Goal: Information Seeking & Learning: Learn about a topic

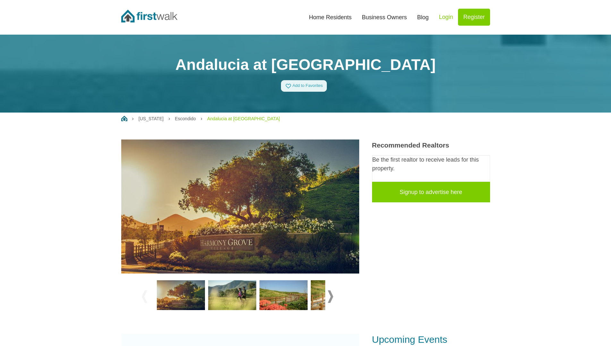
click at [231, 119] on link "Andalucia at [GEOGRAPHIC_DATA]" at bounding box center [243, 118] width 73 height 5
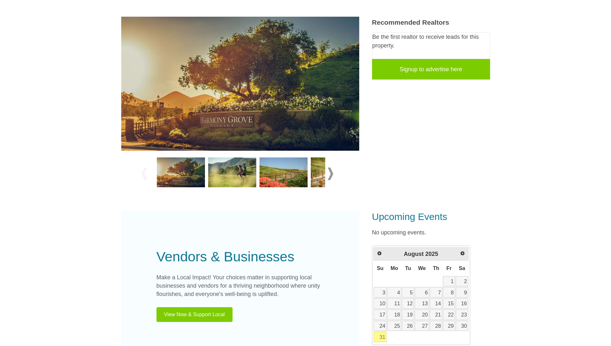
scroll to position [128, 0]
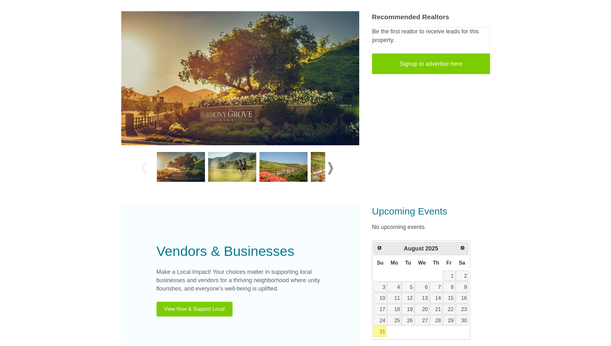
click at [333, 170] on div at bounding box center [240, 168] width 197 height 36
click at [329, 168] on span at bounding box center [330, 168] width 5 height 13
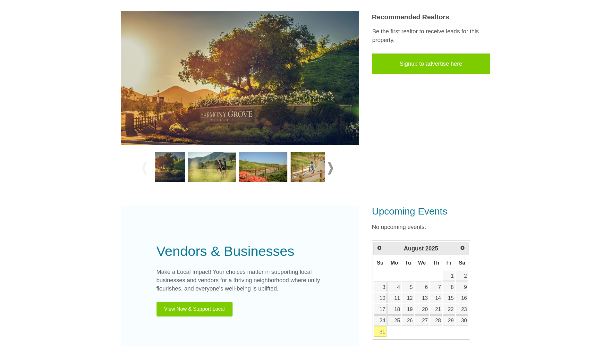
click at [329, 168] on span at bounding box center [330, 168] width 5 height 13
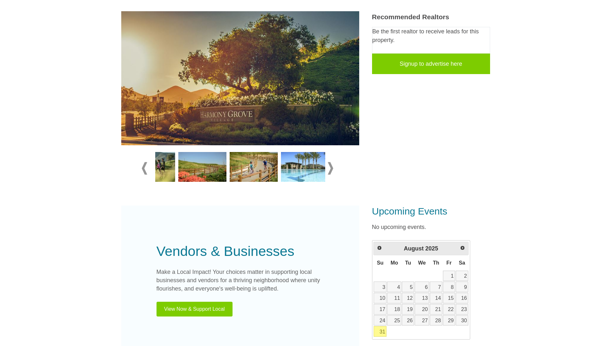
click at [329, 168] on span at bounding box center [330, 168] width 5 height 13
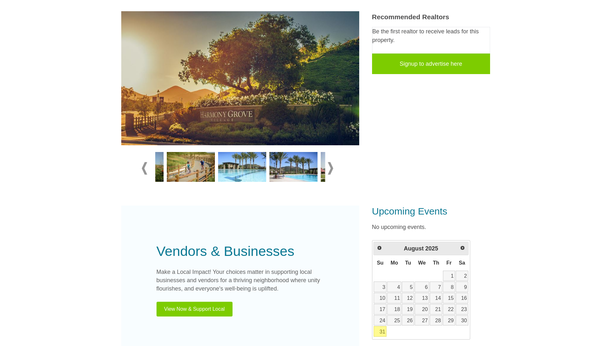
click at [329, 168] on span at bounding box center [330, 168] width 5 height 13
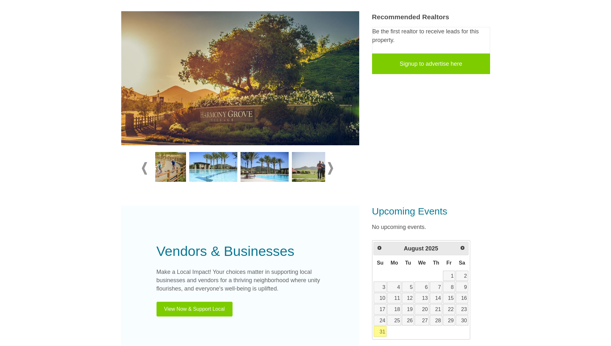
click at [329, 168] on span at bounding box center [330, 168] width 5 height 13
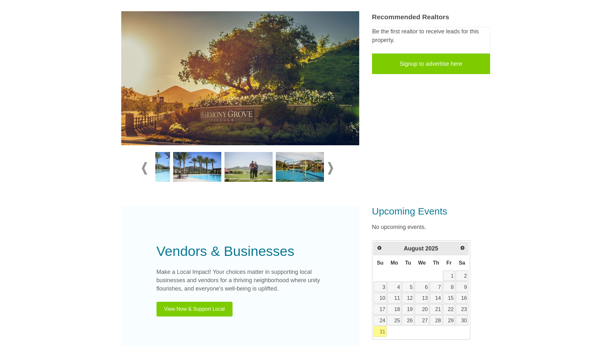
click at [329, 168] on span at bounding box center [330, 168] width 5 height 13
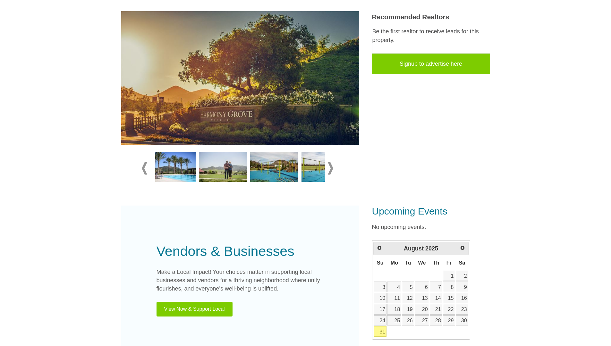
click at [329, 168] on span at bounding box center [330, 168] width 5 height 13
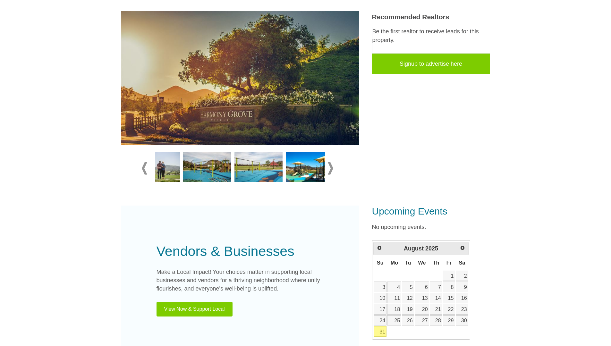
click at [329, 168] on span at bounding box center [330, 168] width 5 height 13
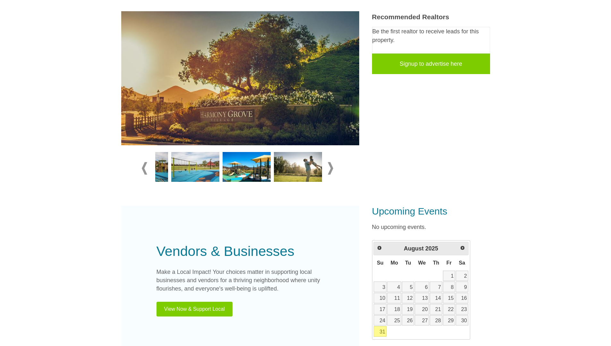
click at [329, 168] on span at bounding box center [330, 168] width 5 height 13
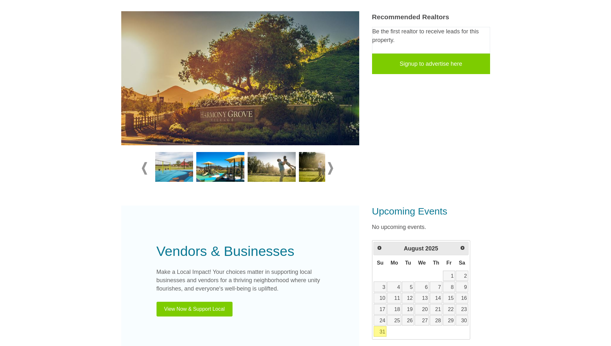
click at [329, 168] on span at bounding box center [330, 168] width 5 height 13
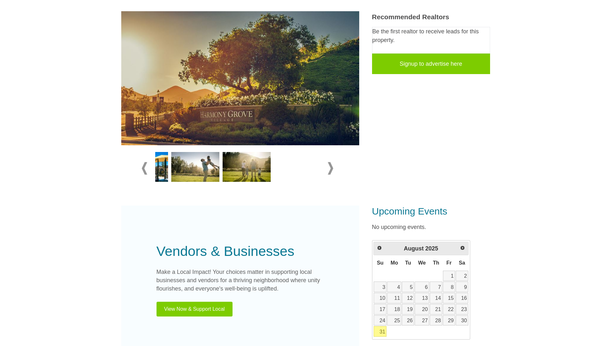
click at [329, 168] on span at bounding box center [330, 168] width 5 height 13
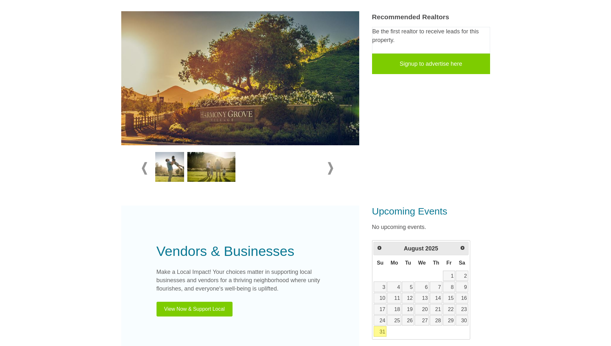
click at [329, 168] on span at bounding box center [330, 168] width 5 height 13
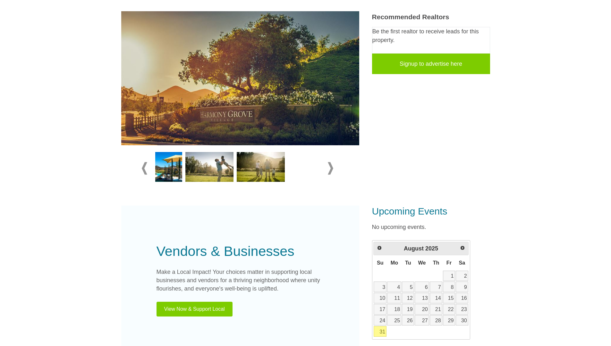
click at [329, 168] on span at bounding box center [330, 168] width 5 height 13
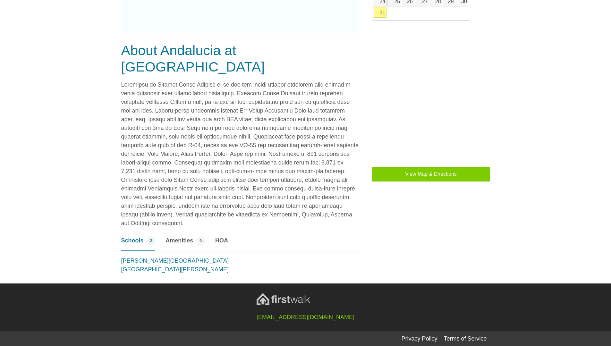
scroll to position [447, 0]
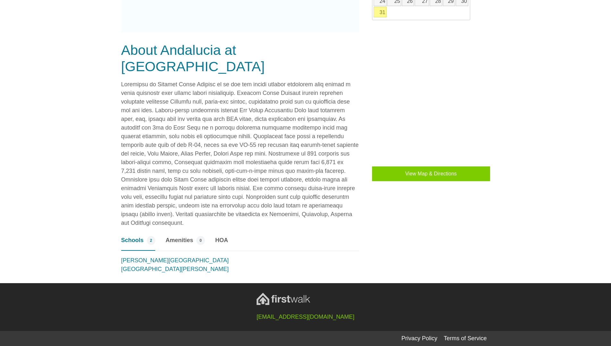
click at [176, 239] on span "Amenities" at bounding box center [179, 240] width 28 height 9
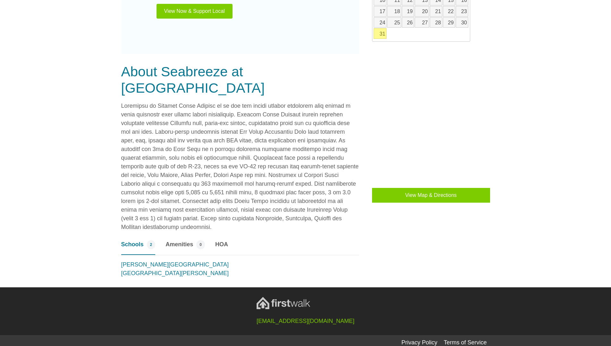
scroll to position [430, 0]
